Goal: Information Seeking & Learning: Understand process/instructions

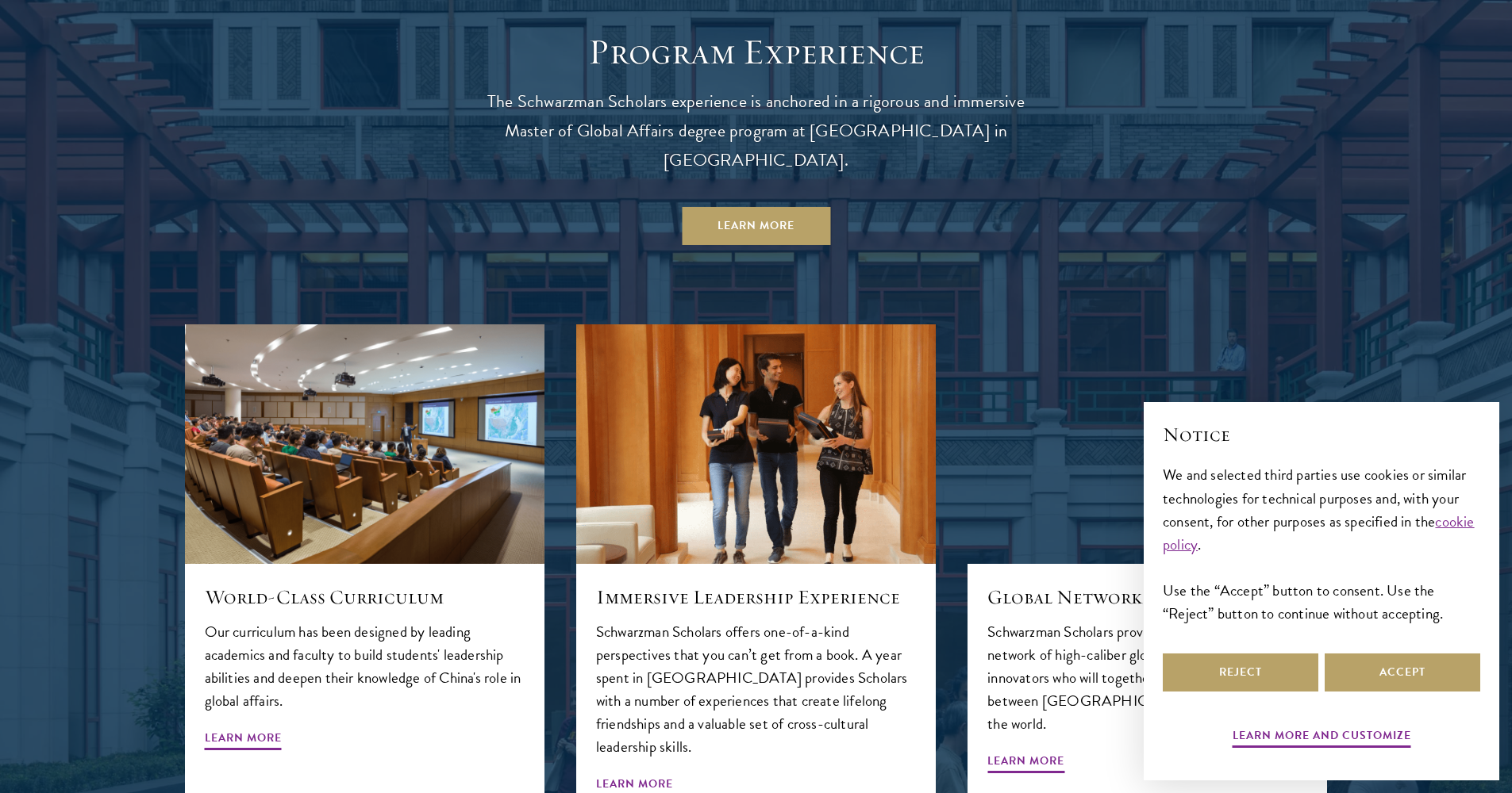
scroll to position [1897, 0]
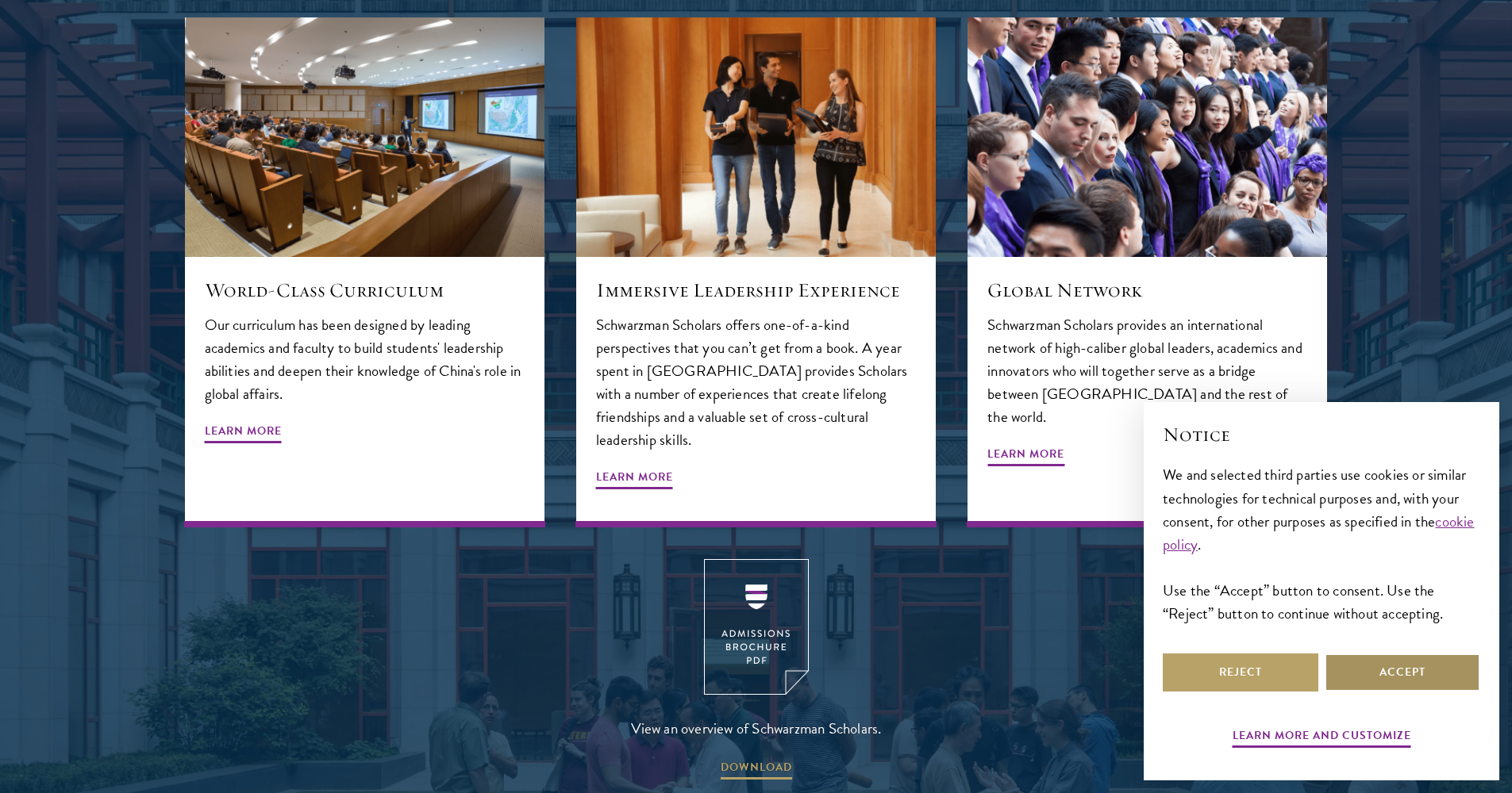
click at [1408, 664] on button "Accept" at bounding box center [1401, 673] width 155 height 38
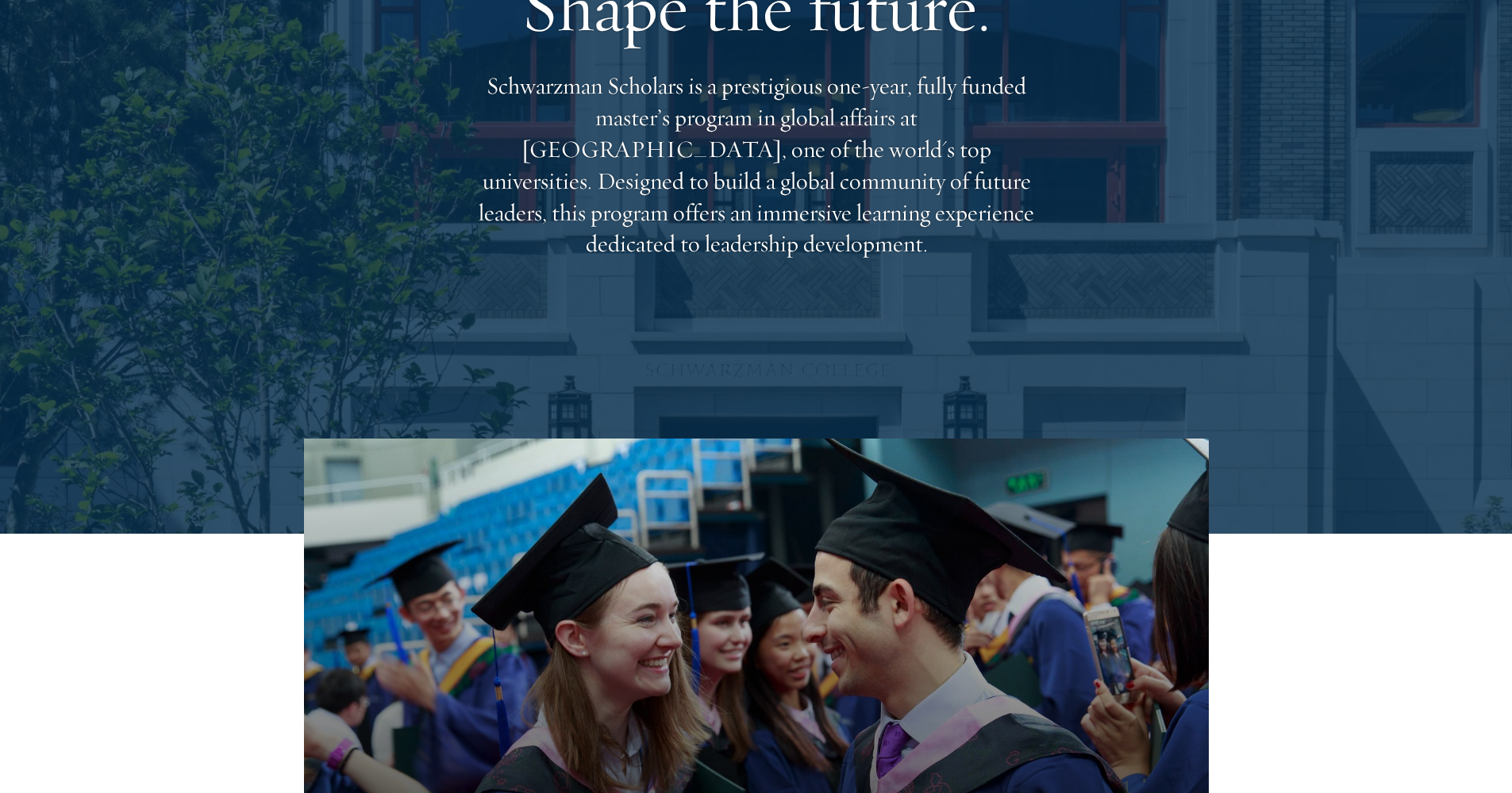
scroll to position [0, 0]
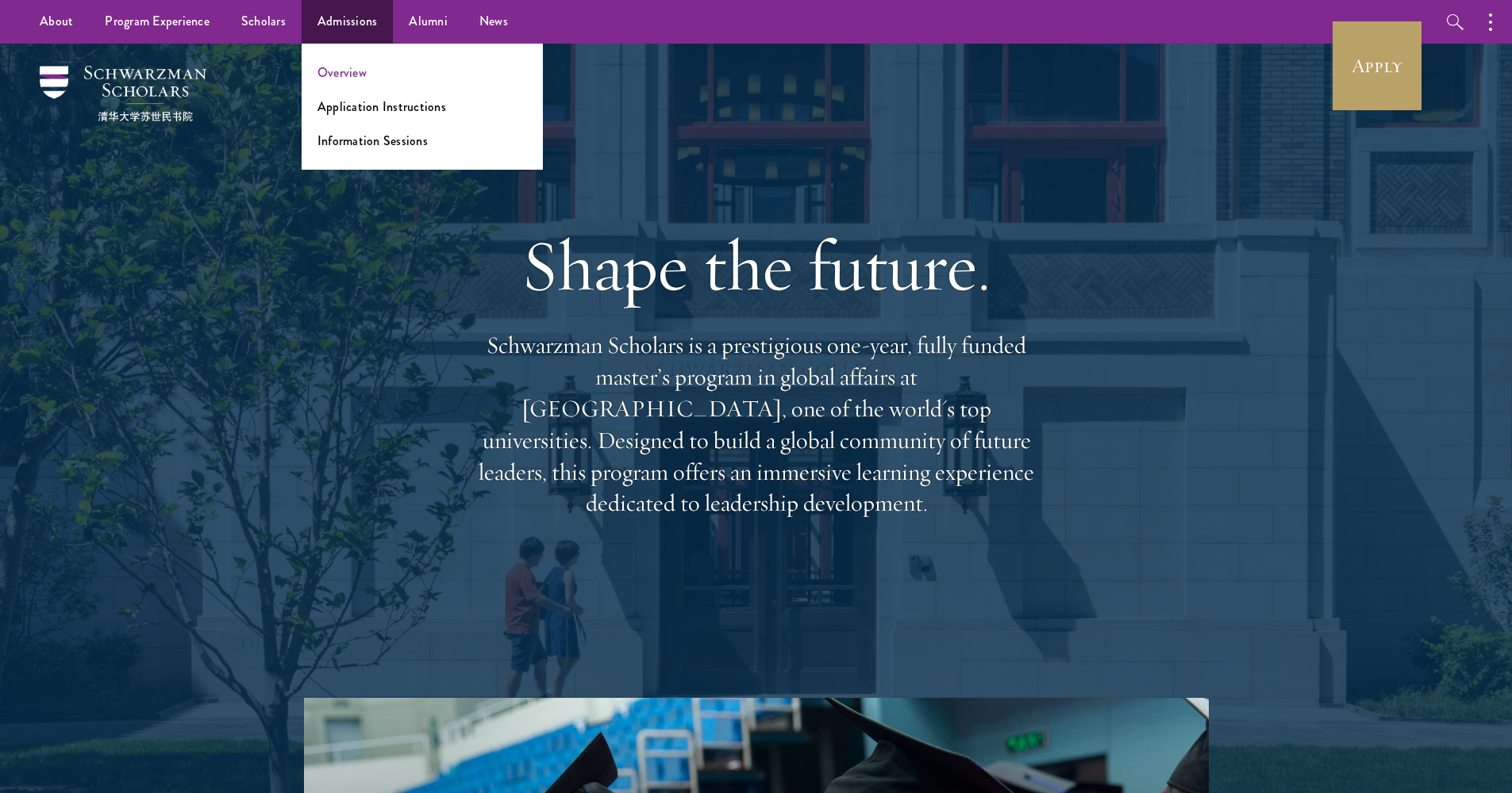
click at [344, 78] on link "Overview" at bounding box center [341, 72] width 49 height 18
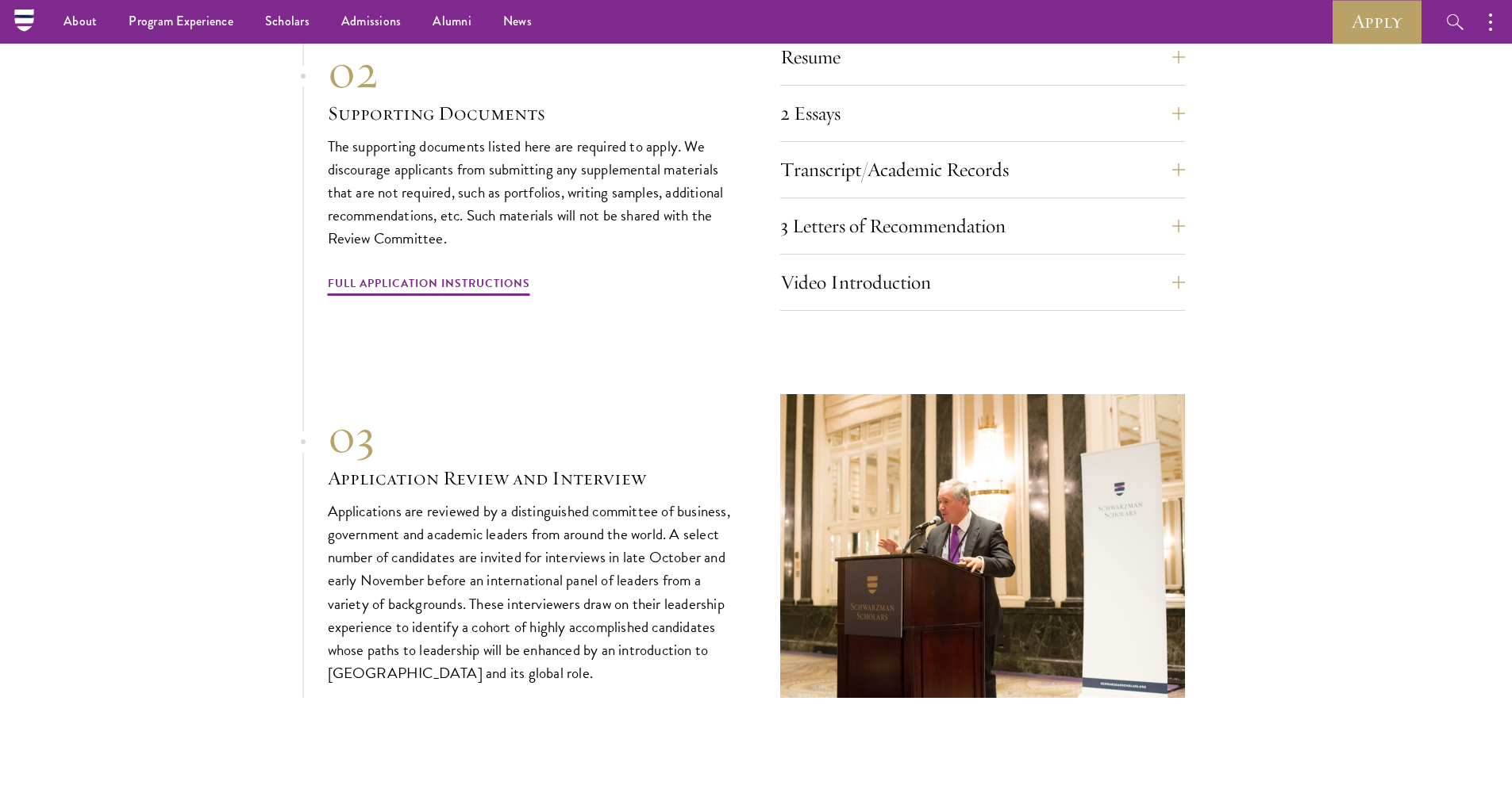
scroll to position [5163, 0]
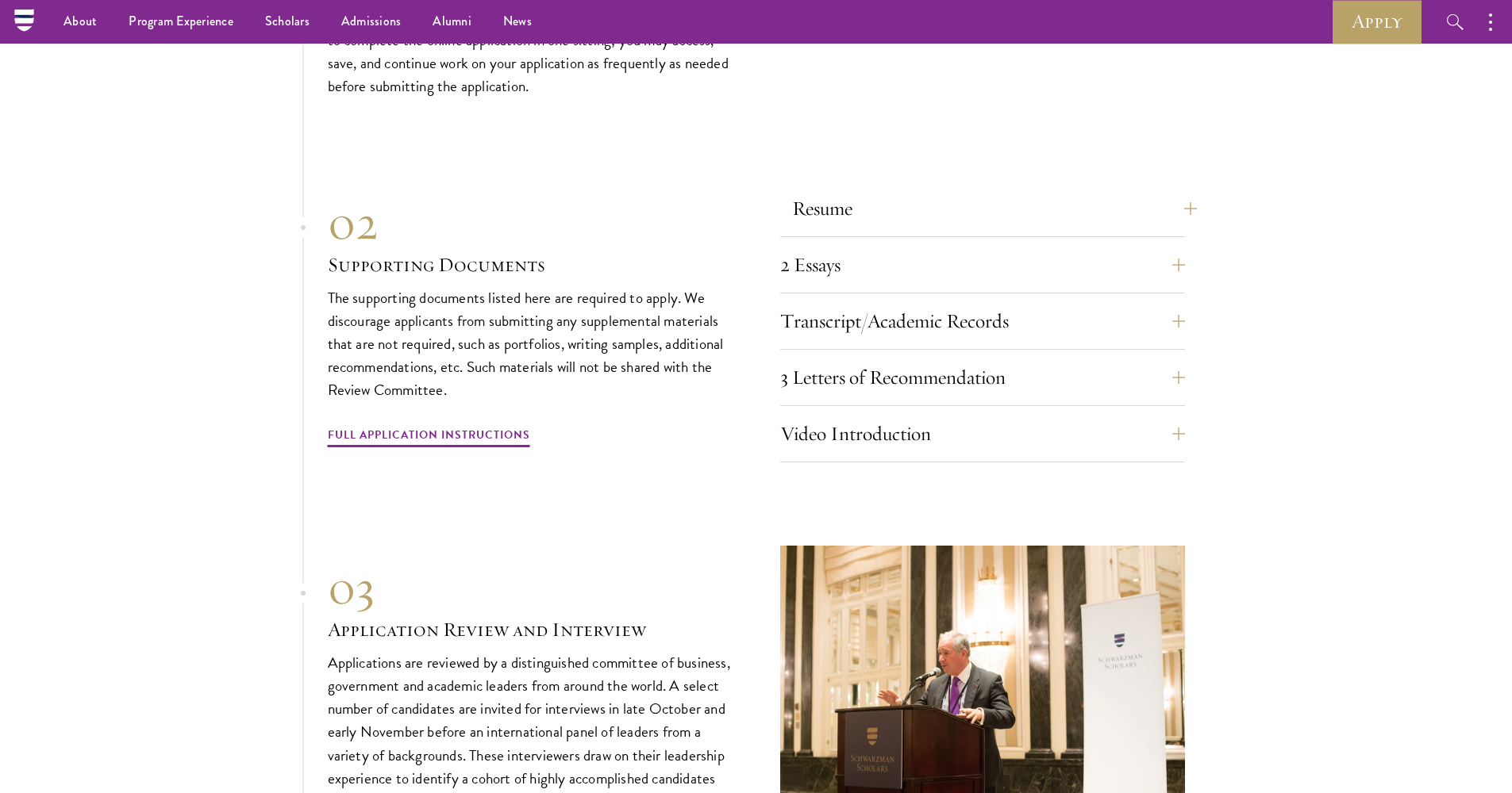
click at [885, 189] on button "Resume" at bounding box center [995, 208] width 405 height 38
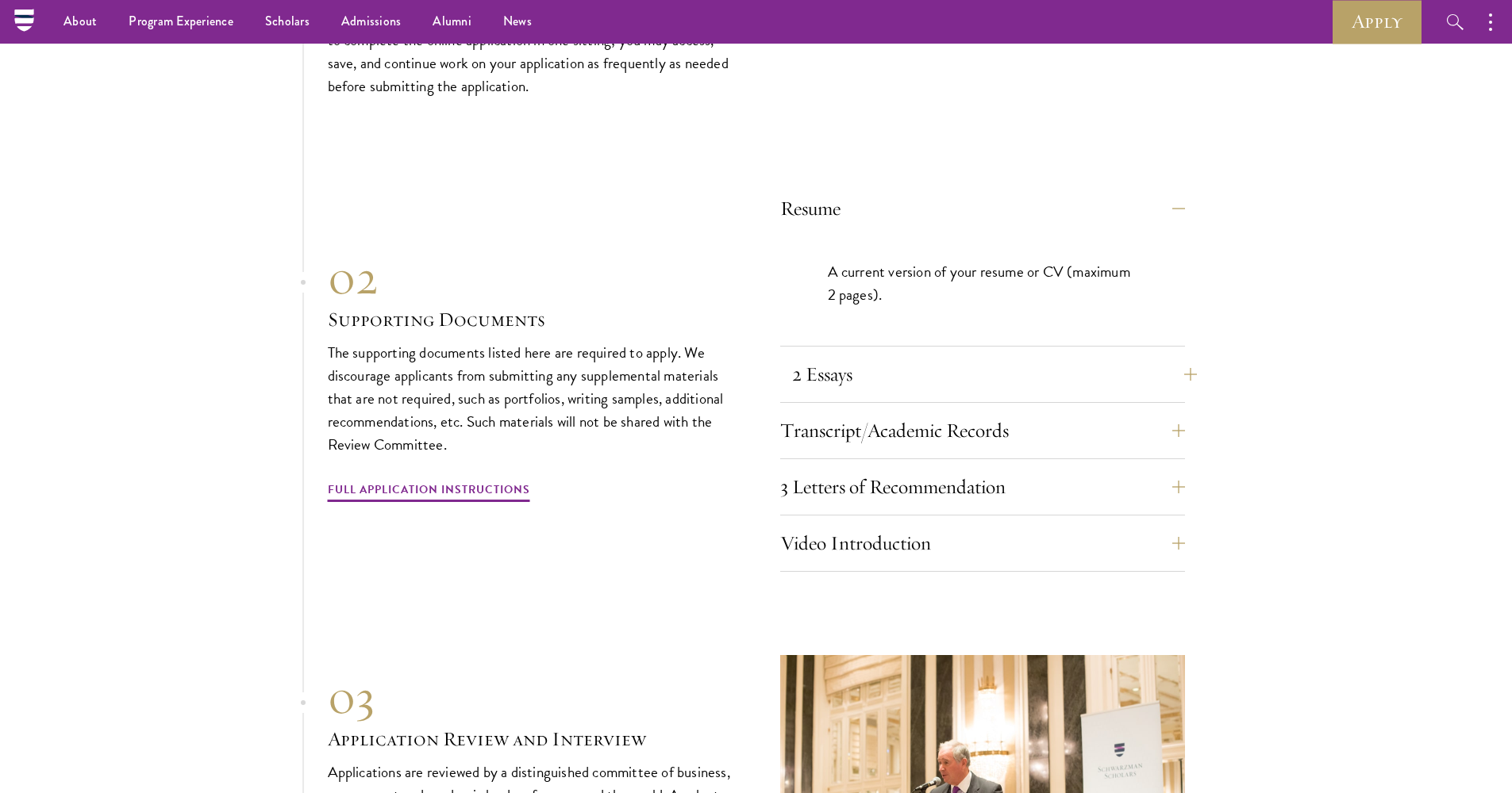
click at [831, 356] on button "2 Essays" at bounding box center [995, 375] width 405 height 38
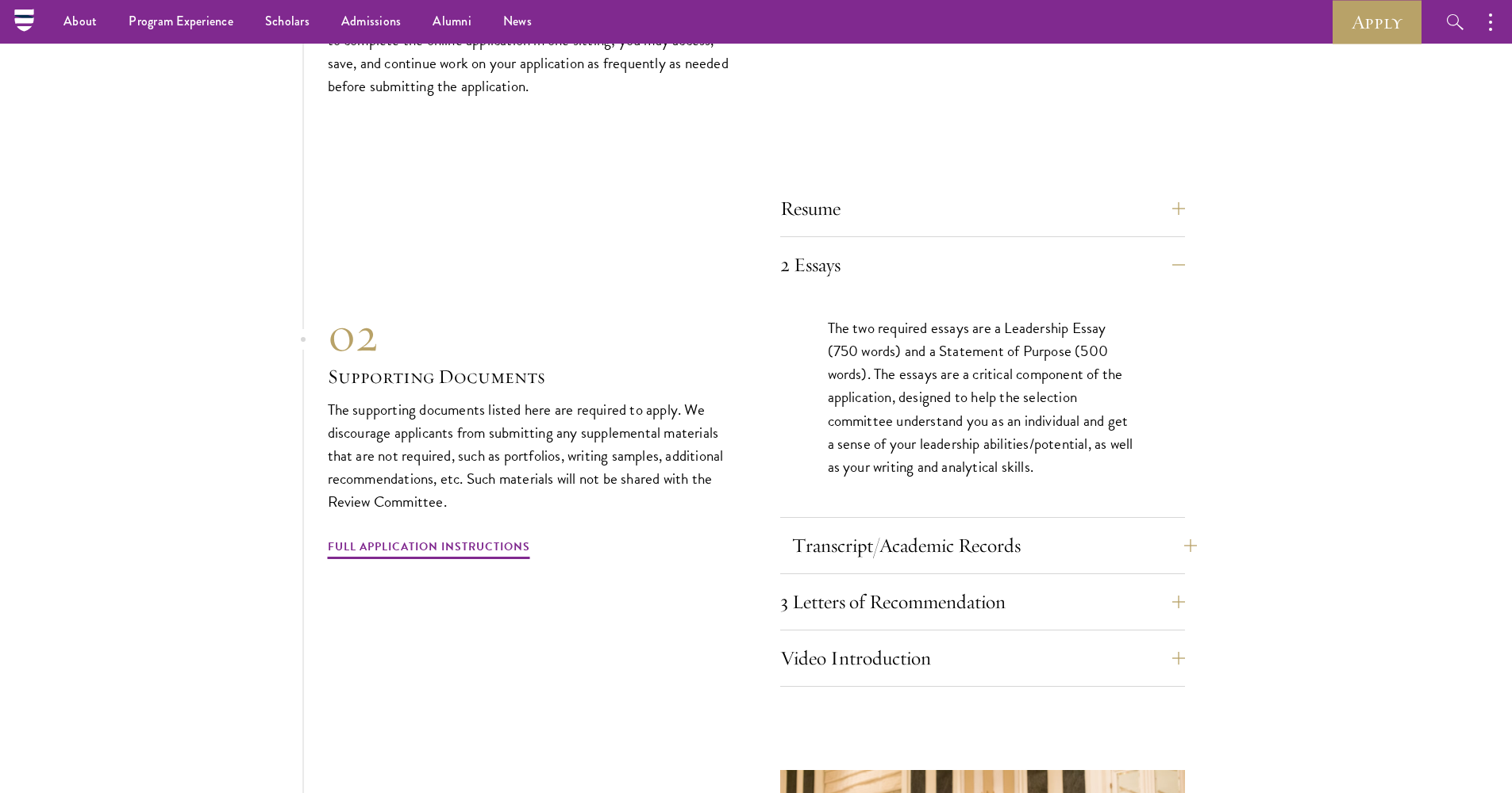
click at [962, 526] on button "Transcript/Academic Records" at bounding box center [995, 545] width 405 height 38
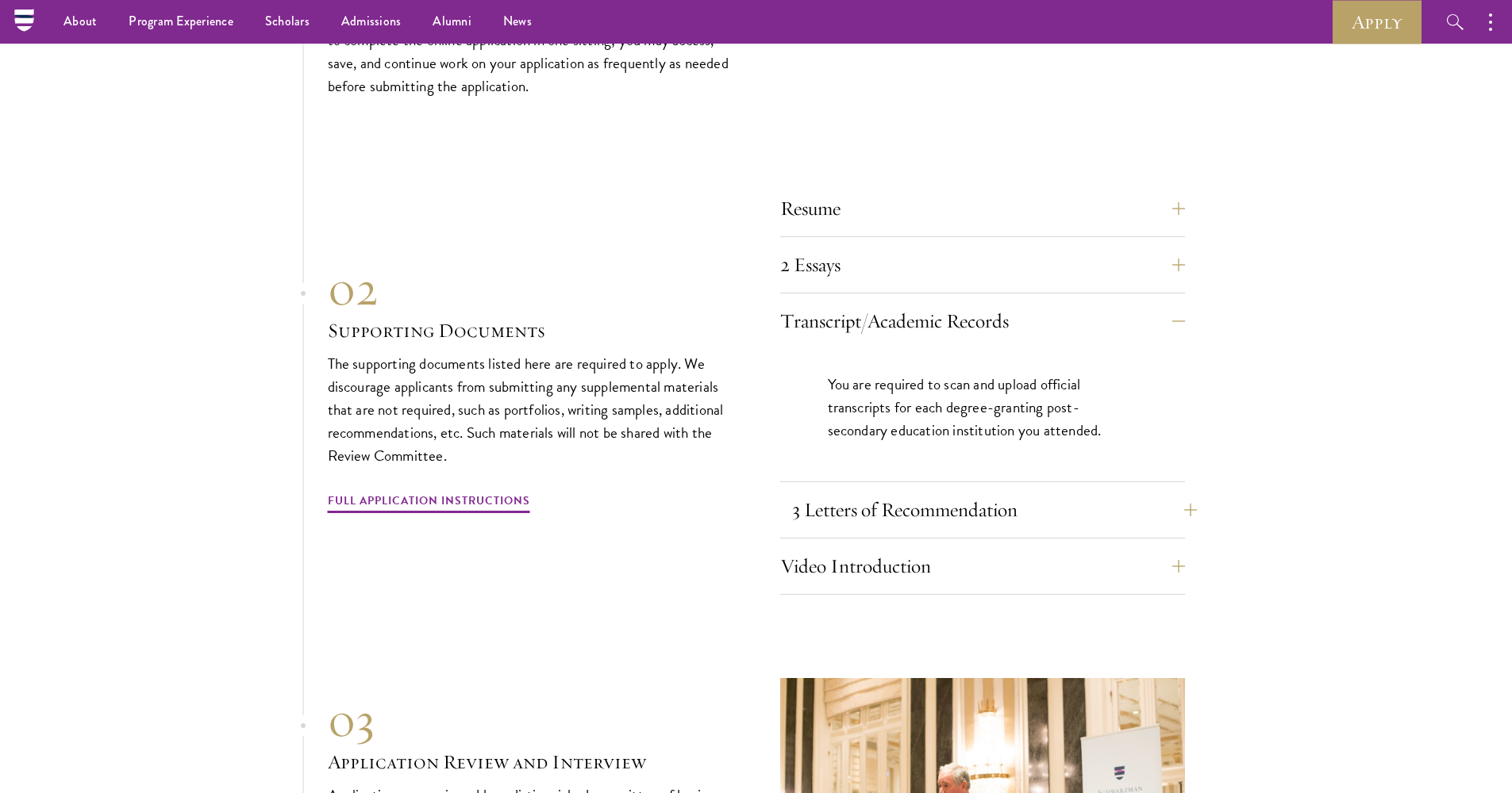
click at [941, 491] on button "3 Letters of Recommendation" at bounding box center [995, 510] width 405 height 38
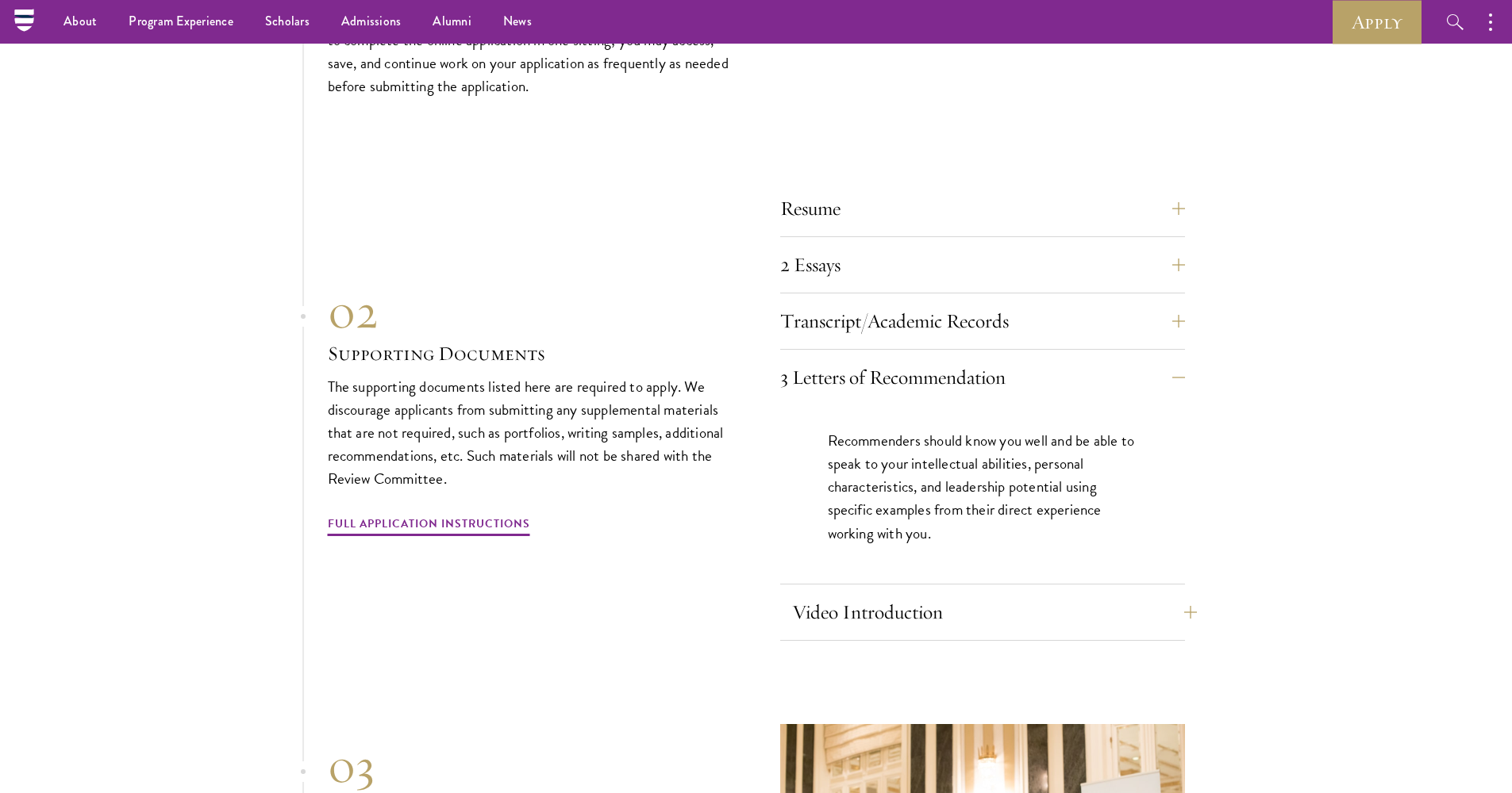
click at [939, 593] on button "Video Introduction" at bounding box center [995, 612] width 405 height 38
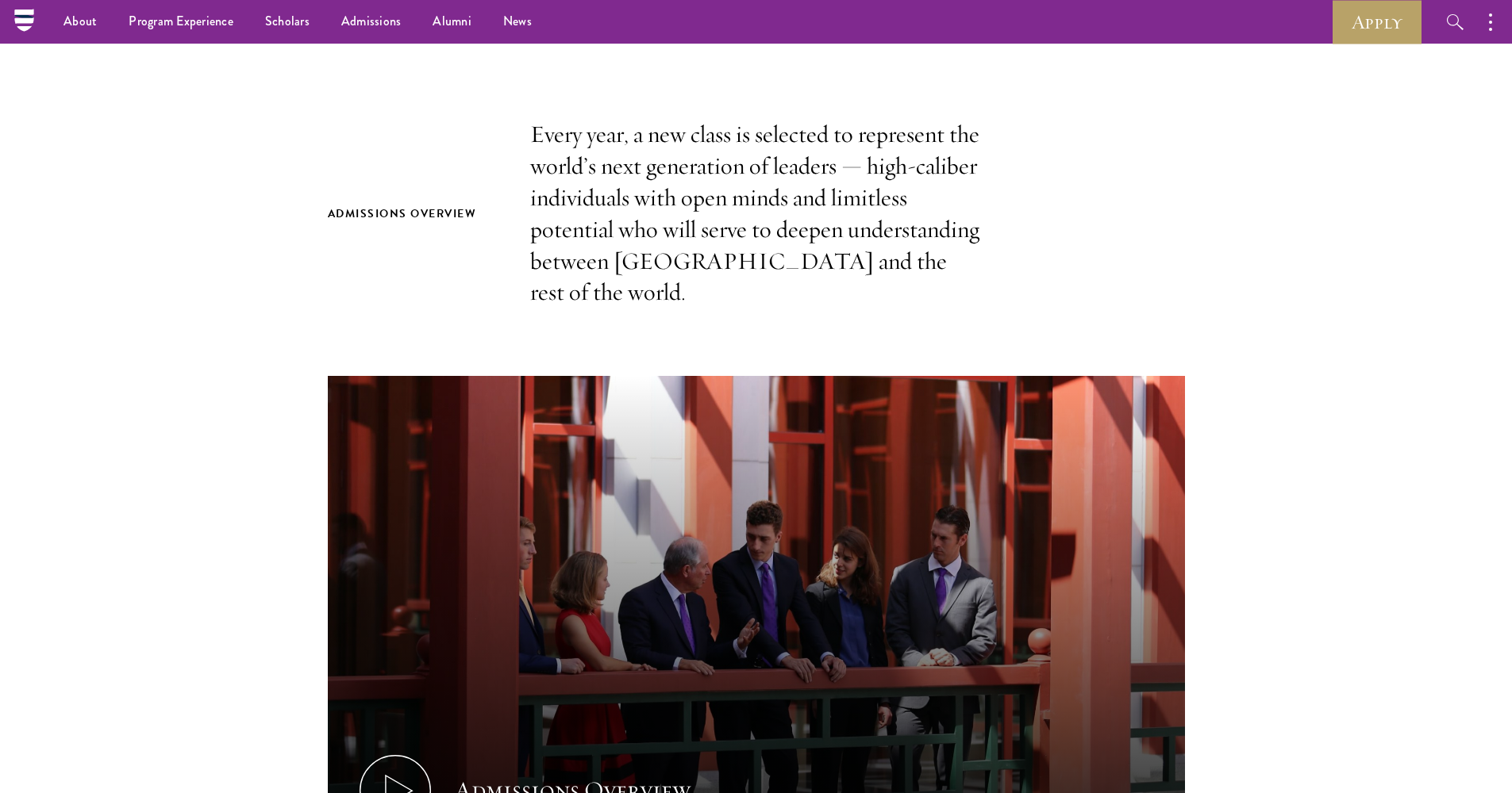
scroll to position [0, 0]
